Goal: Navigation & Orientation: Find specific page/section

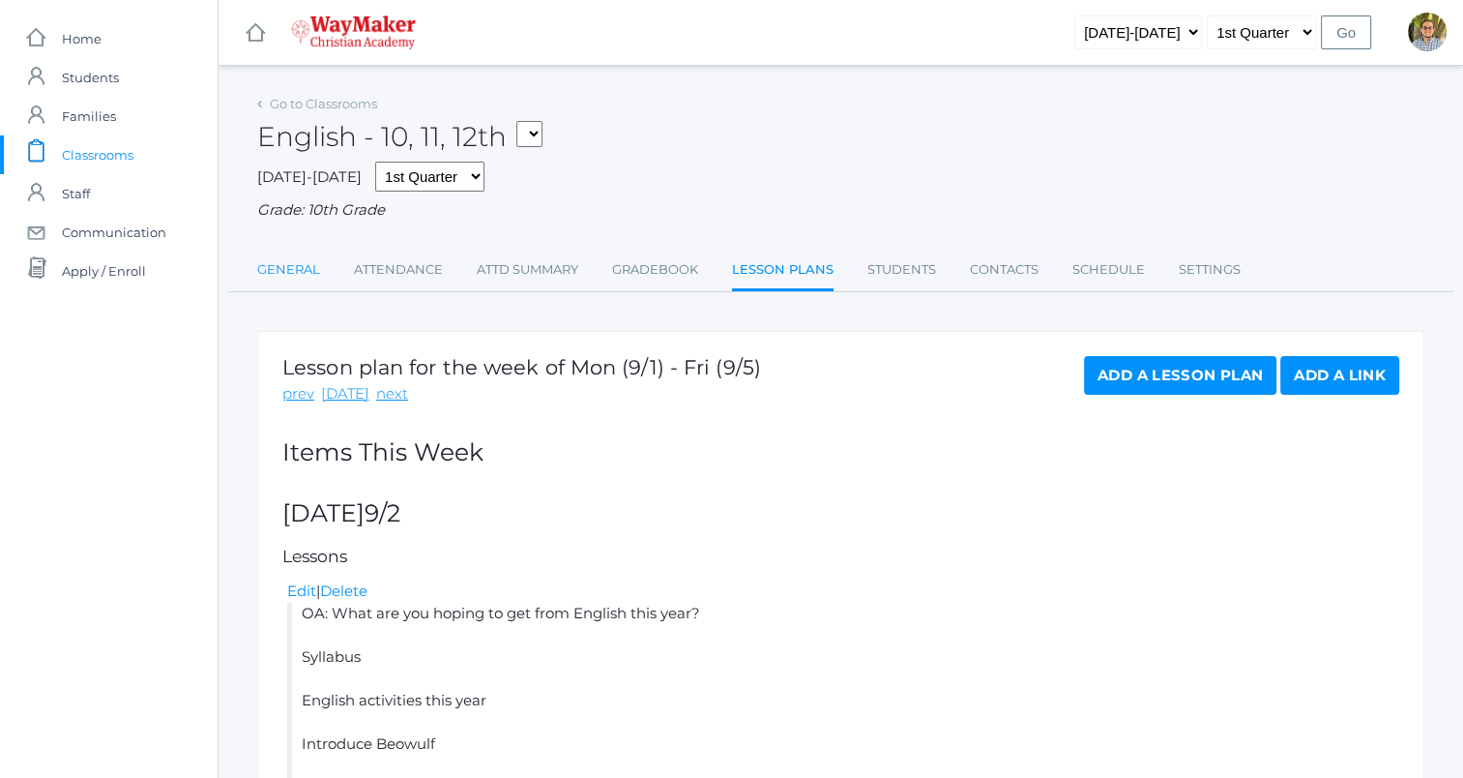
click at [293, 283] on link "General" at bounding box center [288, 269] width 63 height 39
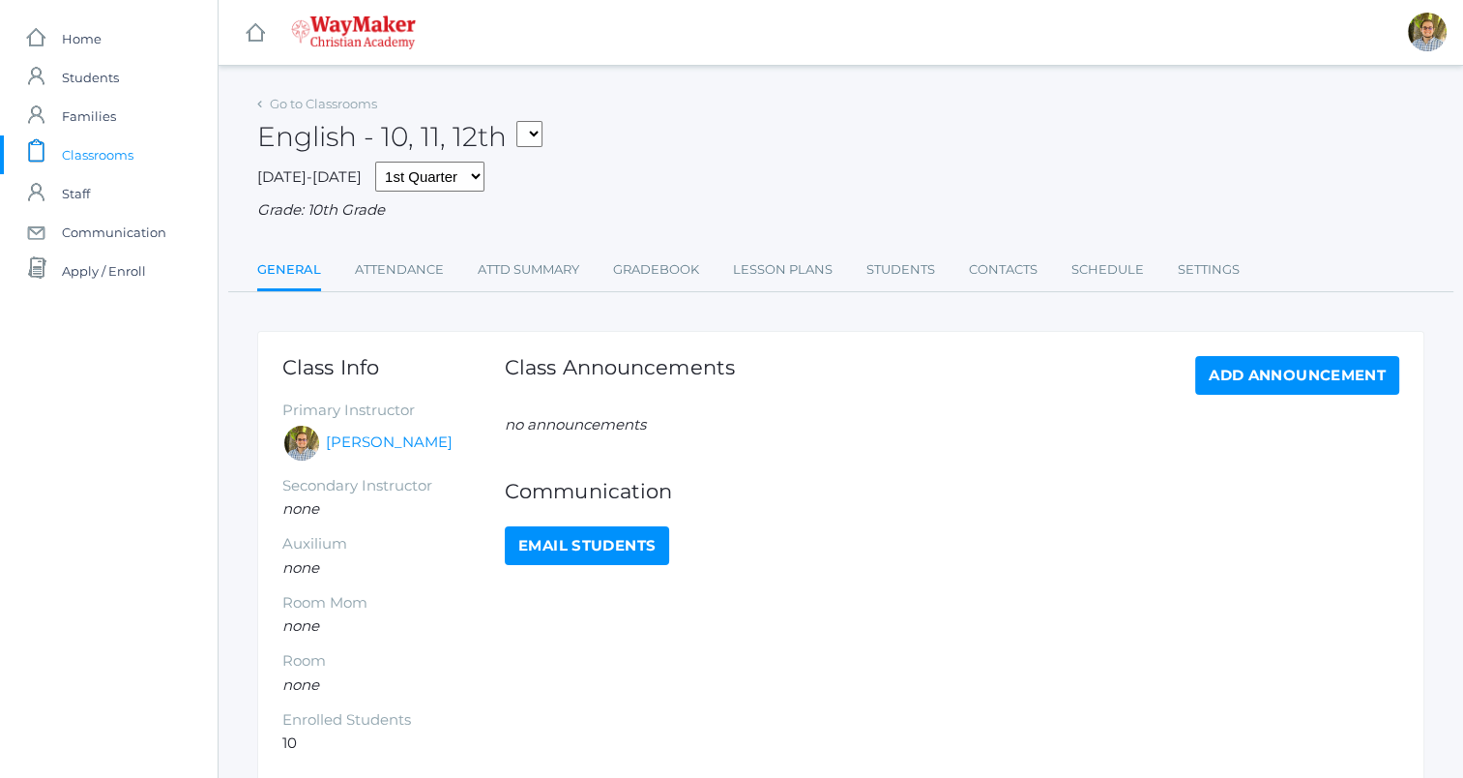
click at [114, 153] on span "Classrooms" at bounding box center [98, 154] width 72 height 39
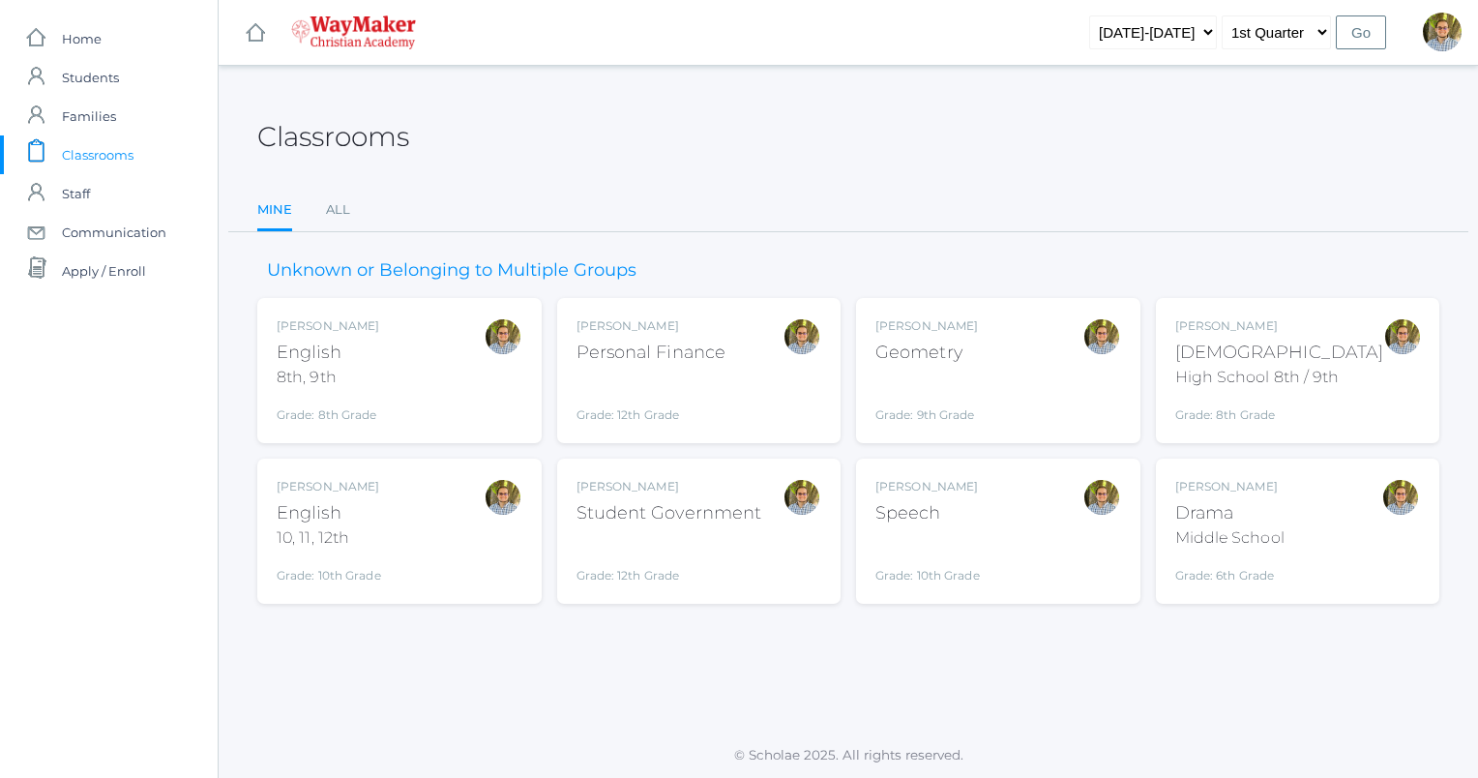
click at [1008, 401] on div "[PERSON_NAME] Geometry Grade: 9th Grade GEOM" at bounding box center [998, 370] width 246 height 106
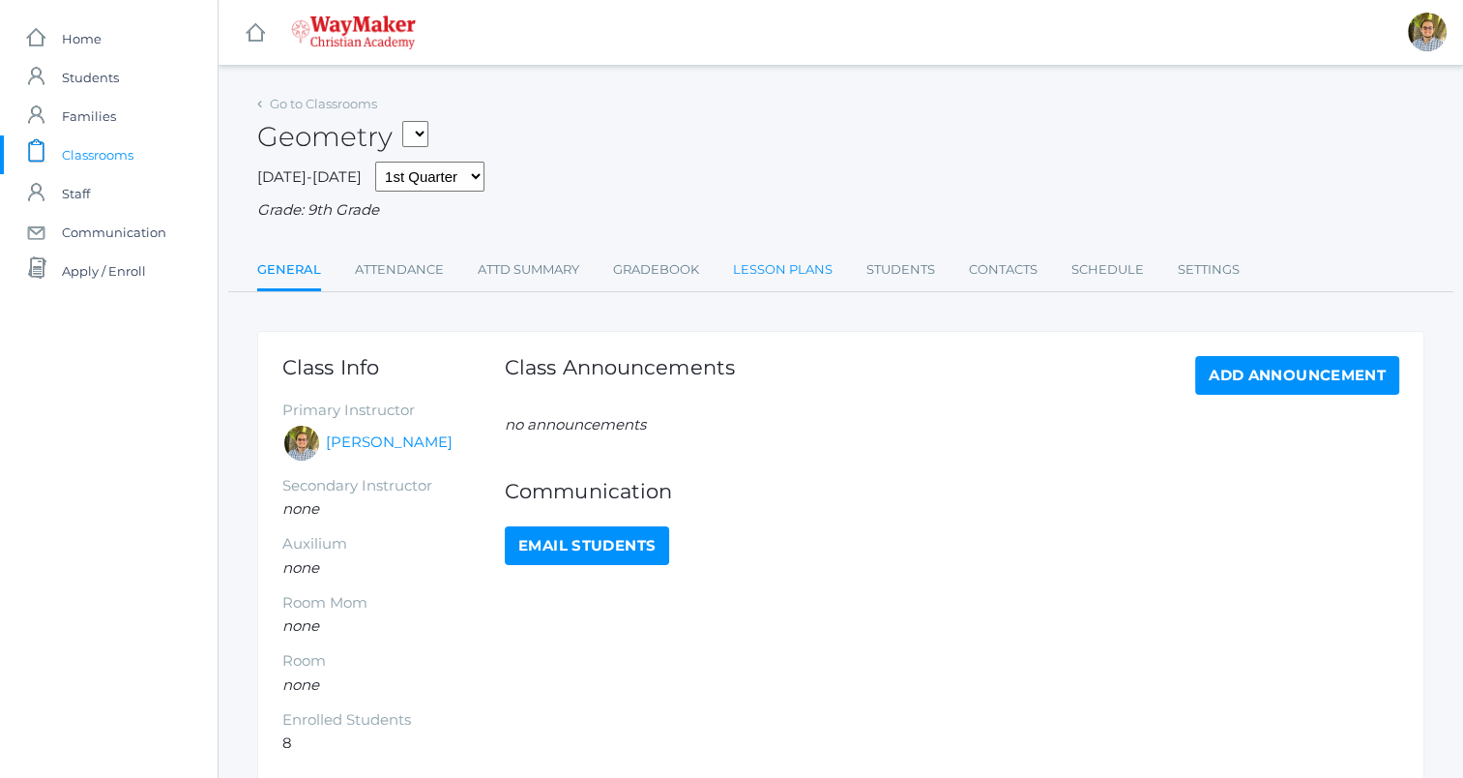
click at [783, 261] on link "Lesson Plans" at bounding box center [783, 269] width 100 height 39
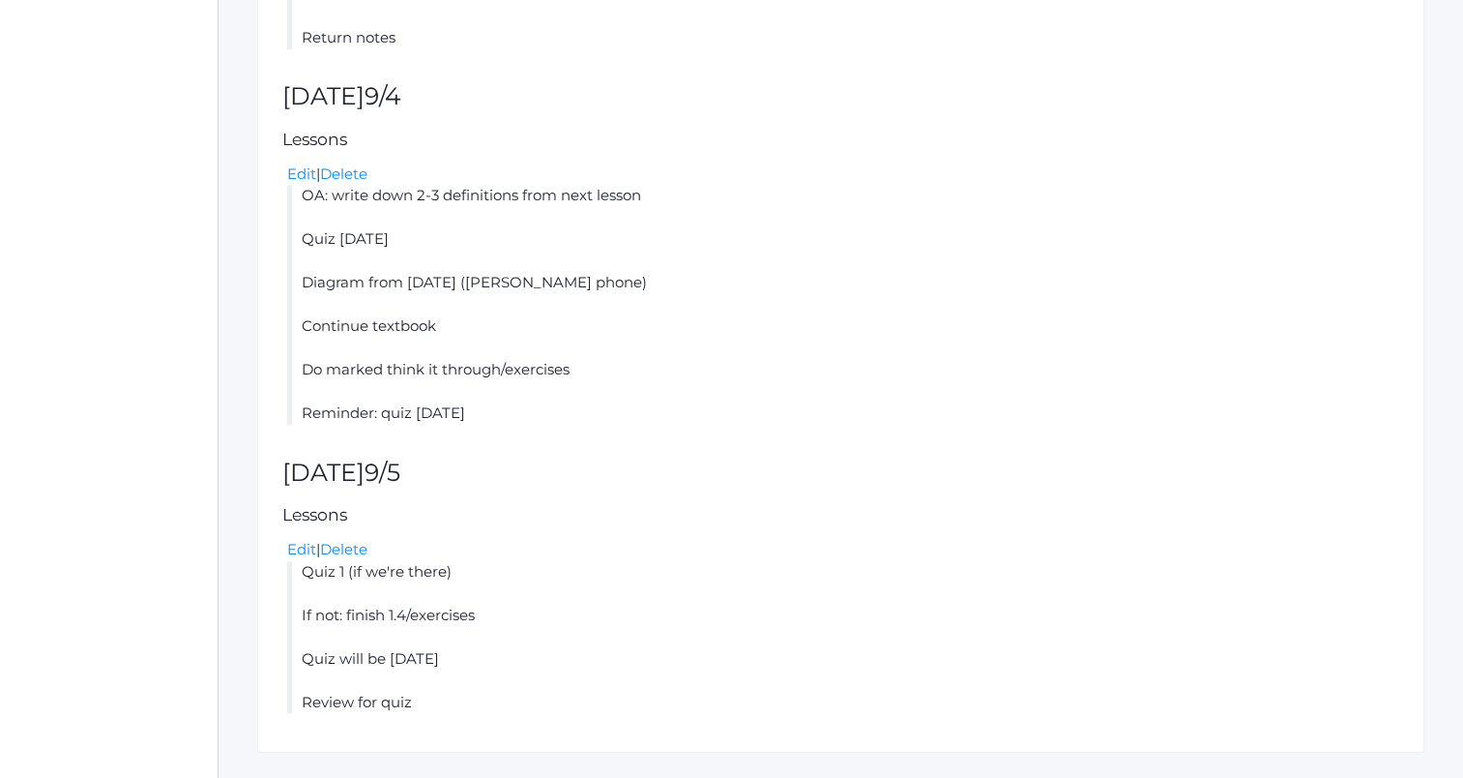
scroll to position [1882, 0]
